Goal: Information Seeking & Learning: Learn about a topic

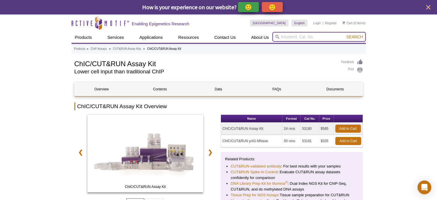
click at [294, 36] on input "search" at bounding box center [319, 37] width 93 height 10
paste input "39167"
type input "39167"
click at [345, 34] on button "Search" at bounding box center [355, 36] width 20 height 5
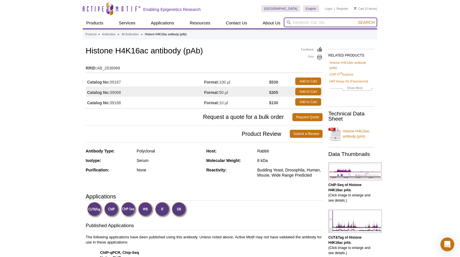
click at [308, 22] on input "search" at bounding box center [330, 23] width 93 height 10
paste input "91279"
type input "91279"
click at [356, 20] on button "Search" at bounding box center [366, 22] width 20 height 5
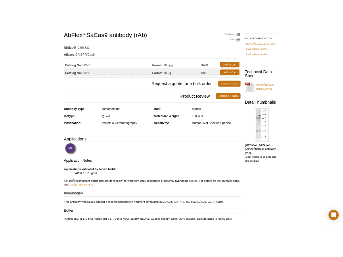
scroll to position [34, 0]
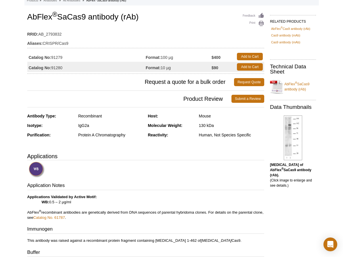
click at [219, 25] on div "Feedback Print AbFlex ® SaCas9 antibody (rAb) RRID: AB_2793832 Aliases: CRISPR/…" at bounding box center [145, 43] width 237 height 62
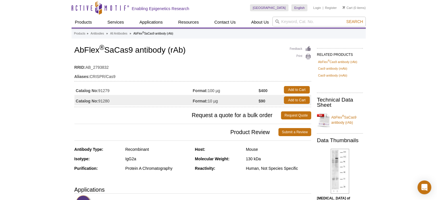
scroll to position [0, 0]
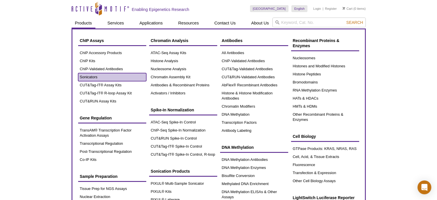
click at [100, 78] on link "Sonicators" at bounding box center [112, 77] width 68 height 8
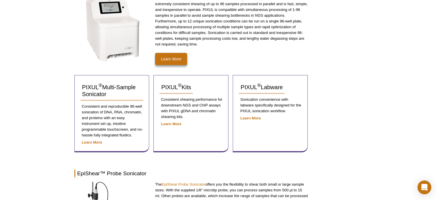
scroll to position [115, 0]
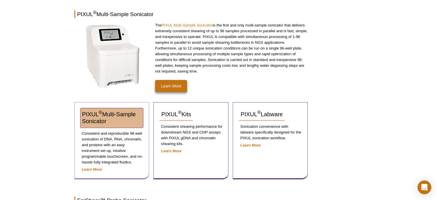
click at [98, 112] on span "PIXUL ® Multi-Sample Sonicator" at bounding box center [109, 117] width 54 height 13
